Goal: Transaction & Acquisition: Purchase product/service

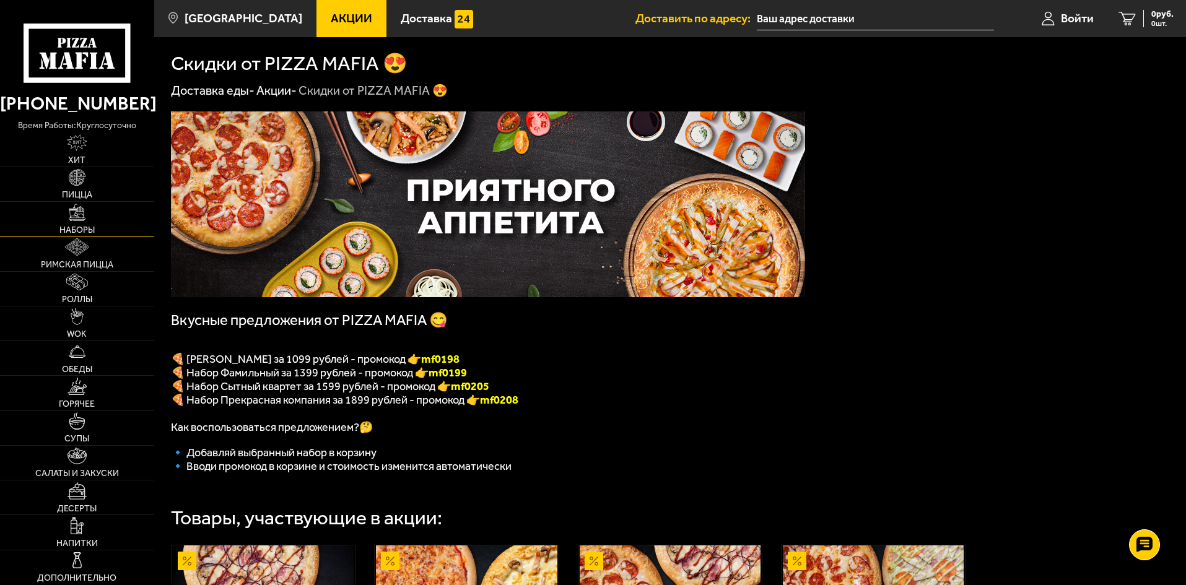
drag, startPoint x: 77, startPoint y: 224, endPoint x: 85, endPoint y: 224, distance: 8.1
click at [77, 224] on link "Наборы" at bounding box center [77, 219] width 154 height 34
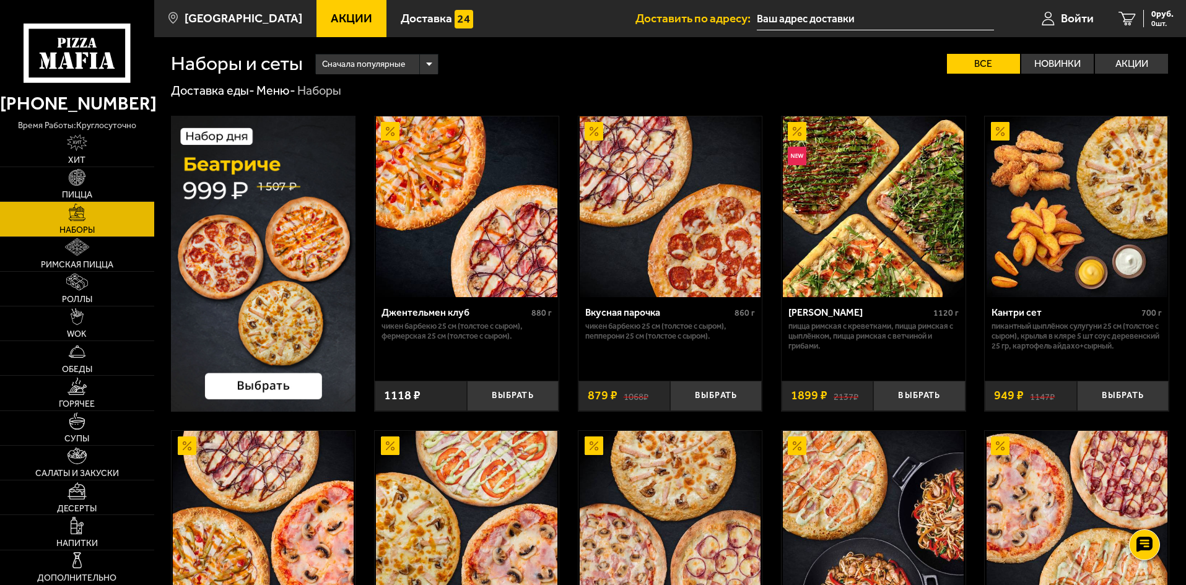
click at [224, 271] on img at bounding box center [263, 264] width 185 height 296
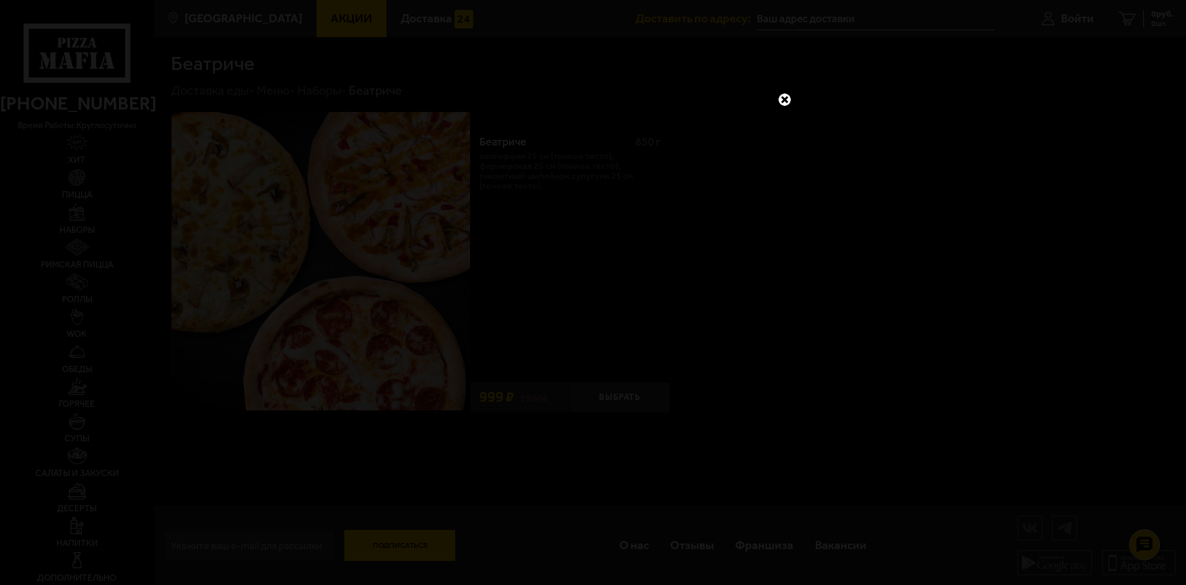
click at [785, 102] on link at bounding box center [785, 100] width 16 height 16
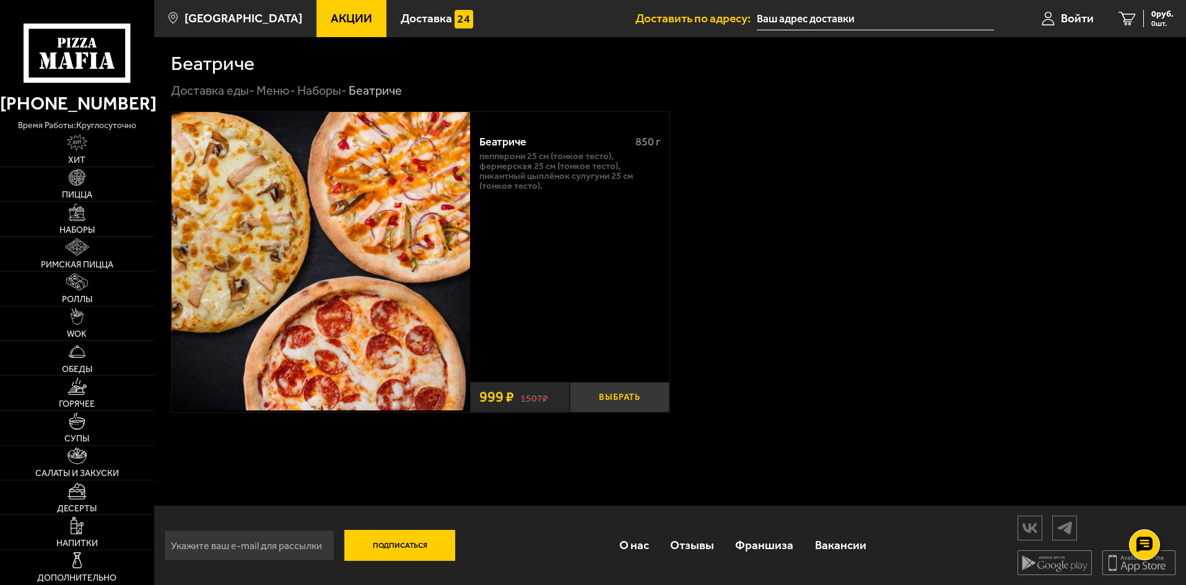
click at [606, 401] on button "Выбрать" at bounding box center [620, 397] width 100 height 30
drag, startPoint x: 74, startPoint y: 223, endPoint x: 137, endPoint y: 237, distance: 64.0
click at [74, 223] on link "Наборы" at bounding box center [77, 219] width 154 height 34
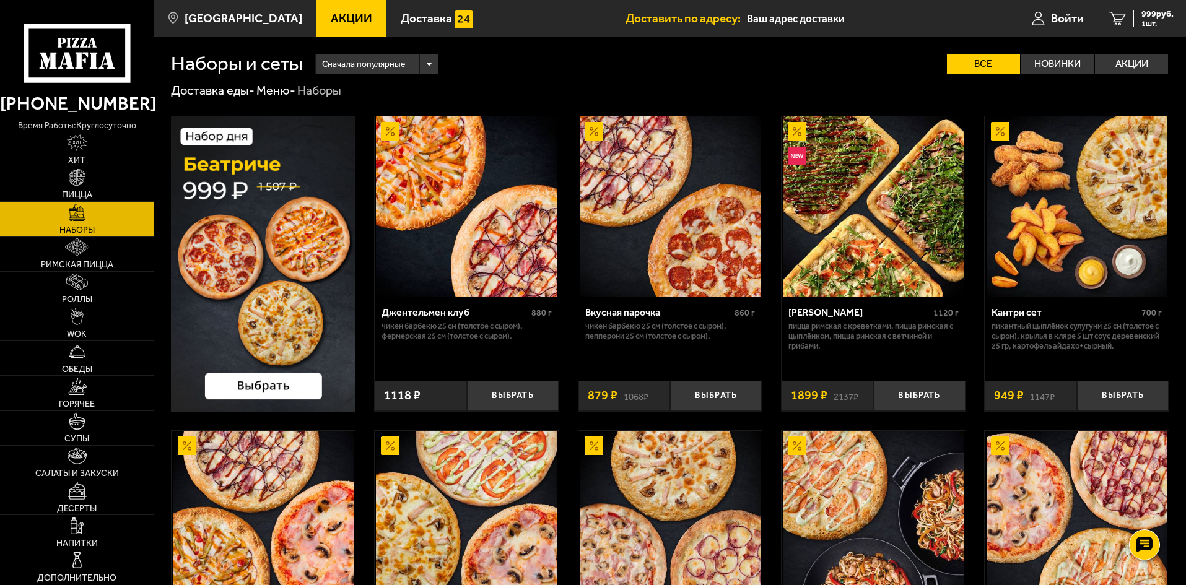
click at [247, 290] on img at bounding box center [263, 264] width 185 height 296
click at [274, 392] on img at bounding box center [263, 264] width 185 height 296
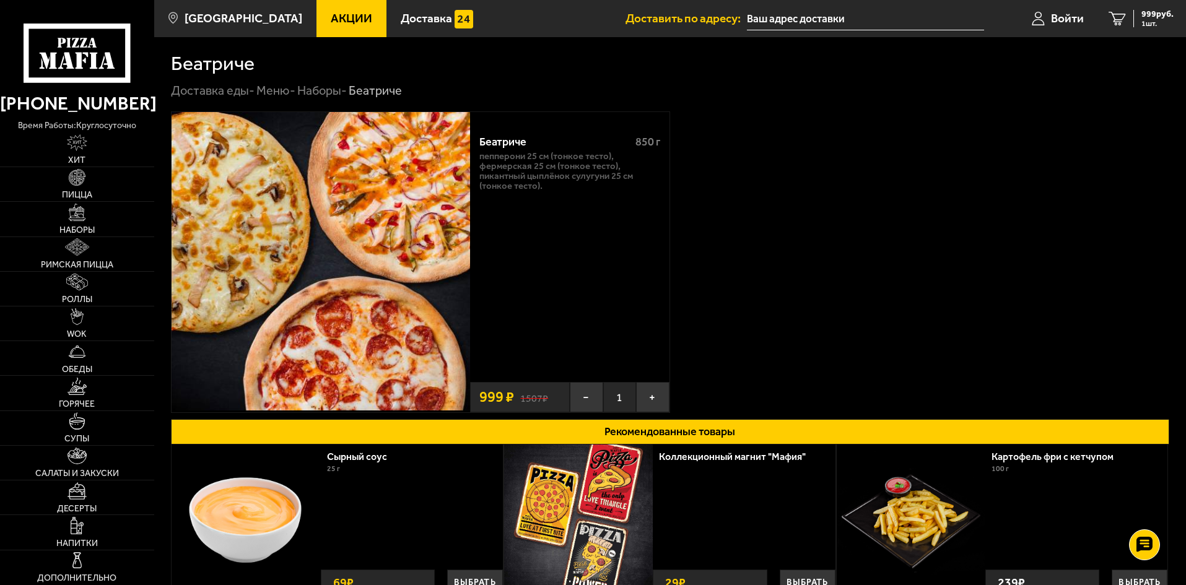
click at [784, 19] on input "text" at bounding box center [865, 18] width 237 height 23
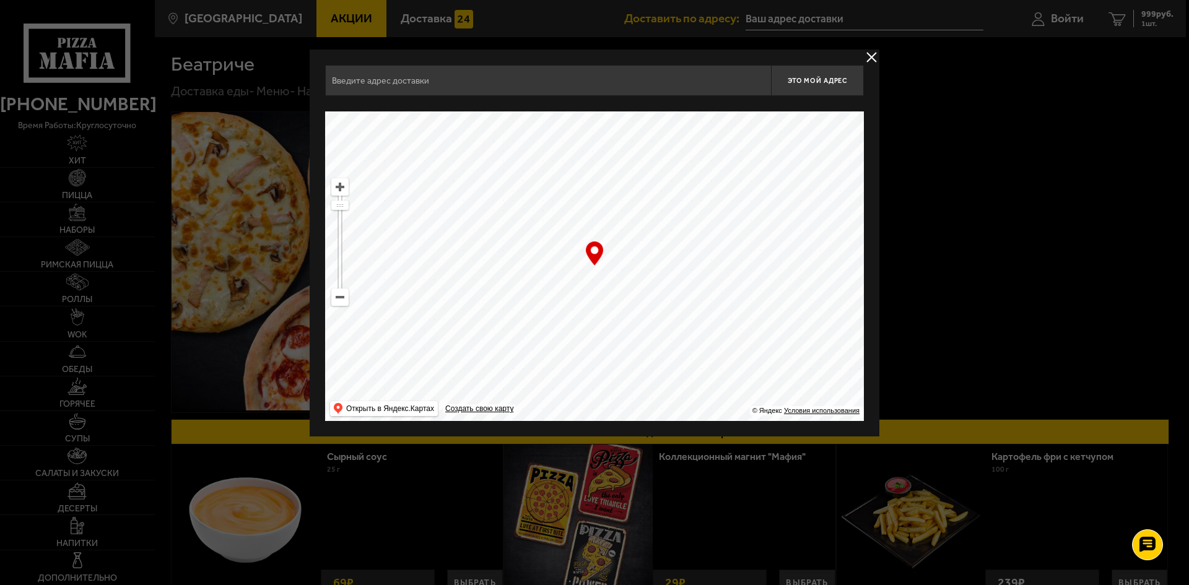
click at [364, 77] on input "text" at bounding box center [548, 80] width 446 height 31
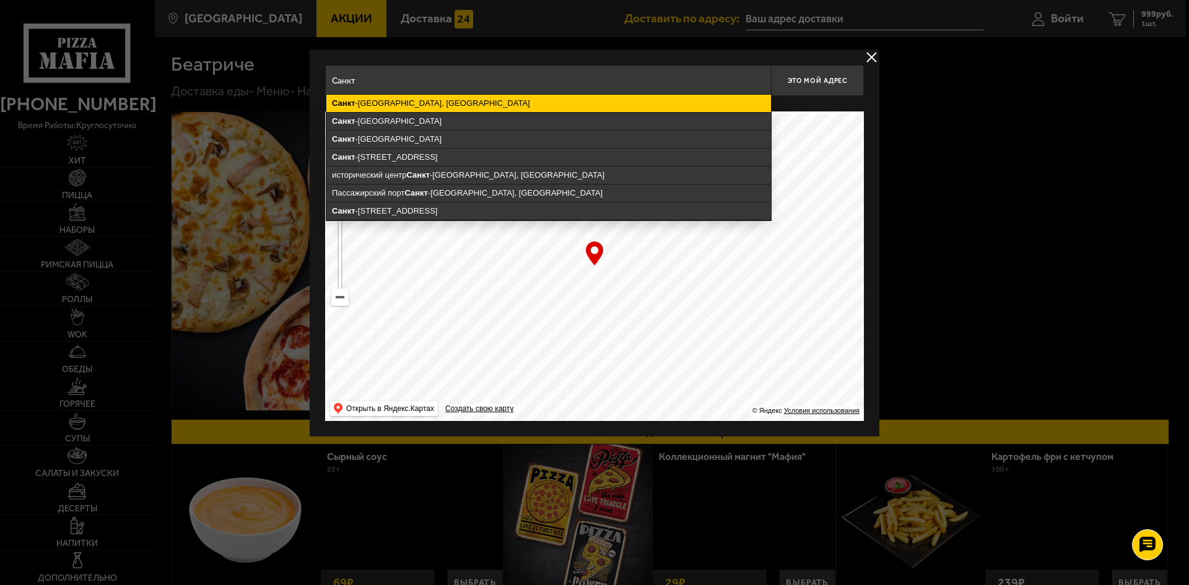
click at [491, 102] on ymaps "[GEOGRAPHIC_DATA], [GEOGRAPHIC_DATA]" at bounding box center [548, 103] width 445 height 17
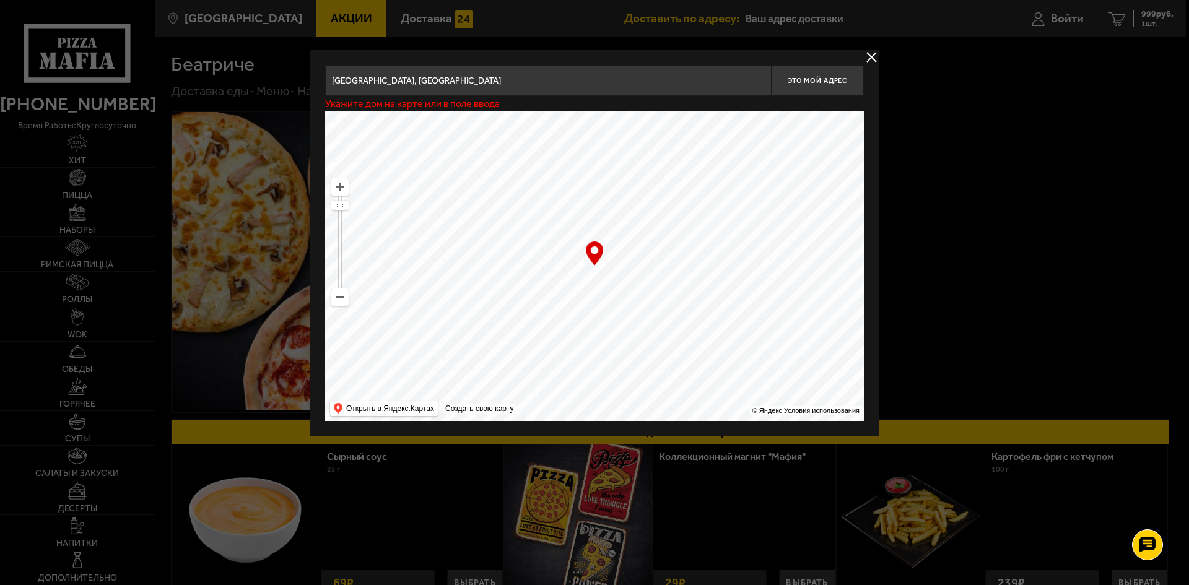
click at [557, 85] on input "[GEOGRAPHIC_DATA], [GEOGRAPHIC_DATA]" at bounding box center [548, 80] width 446 height 31
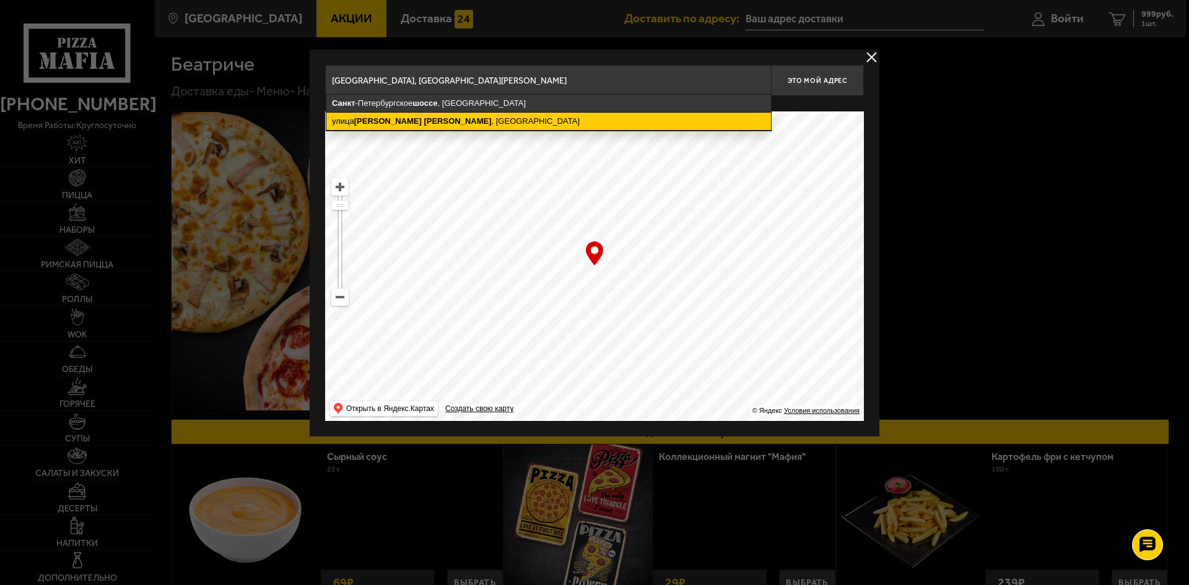
click at [460, 115] on ymaps "[GEOGRAPHIC_DATA][PERSON_NAME] , [GEOGRAPHIC_DATA]" at bounding box center [548, 121] width 445 height 17
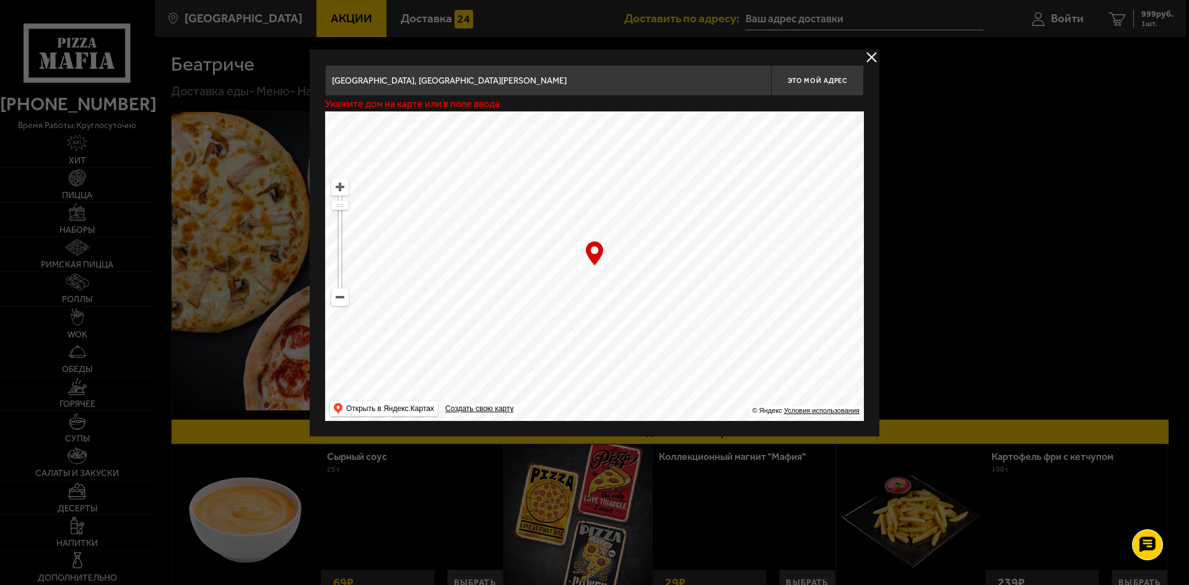
click at [583, 85] on input "[GEOGRAPHIC_DATA], [GEOGRAPHIC_DATA][PERSON_NAME]" at bounding box center [548, 80] width 446 height 31
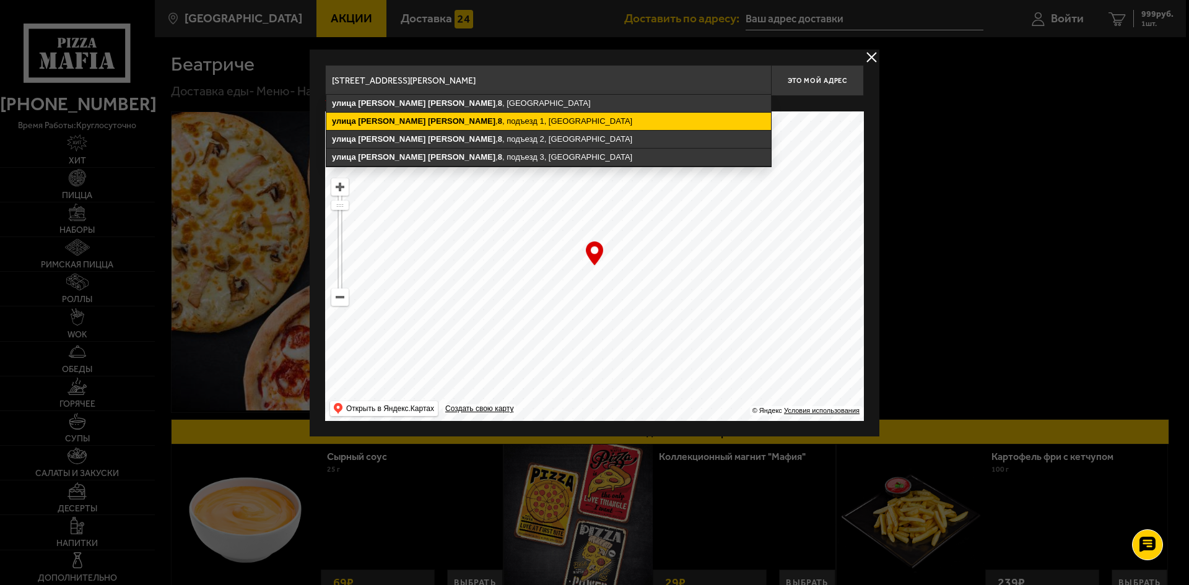
click at [478, 120] on ymaps "[STREET_ADDRESS][PERSON_NAME]" at bounding box center [548, 121] width 445 height 17
type input "[STREET_ADDRESS][PERSON_NAME]"
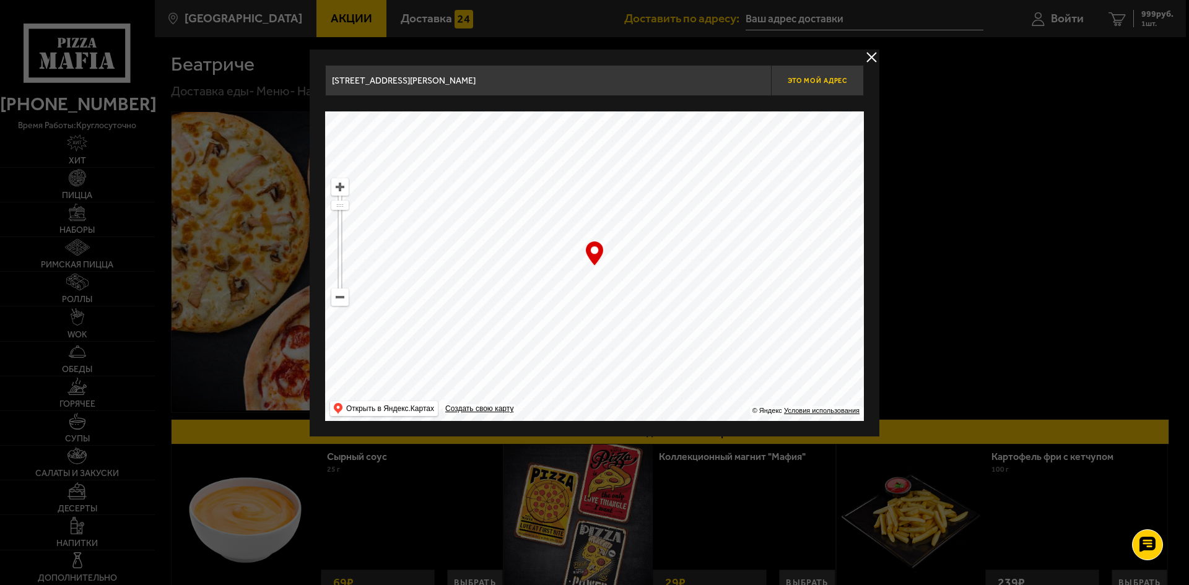
click at [805, 89] on button "Это мой адрес" at bounding box center [817, 80] width 93 height 31
click at [974, 212] on div at bounding box center [594, 292] width 1189 height 585
